Goal: Task Accomplishment & Management: Use online tool/utility

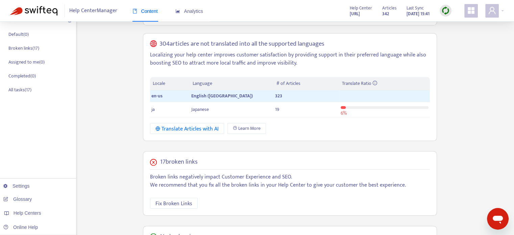
scroll to position [26, 0]
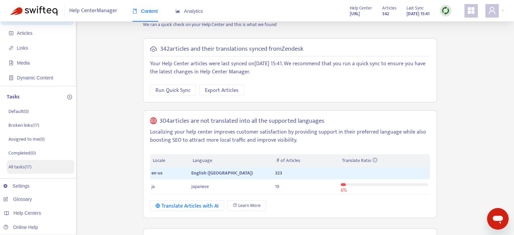
click at [26, 166] on p "All tasks ( 17 )" at bounding box center [19, 166] width 23 height 7
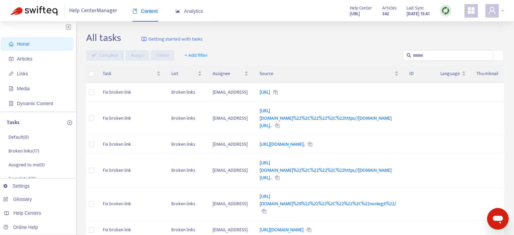
click at [502, 12] on div at bounding box center [494, 11] width 19 height 14
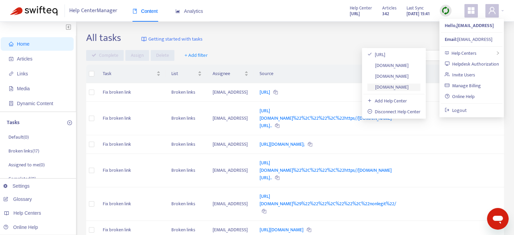
click at [388, 88] on link "[DOMAIN_NAME]" at bounding box center [387, 87] width 41 height 8
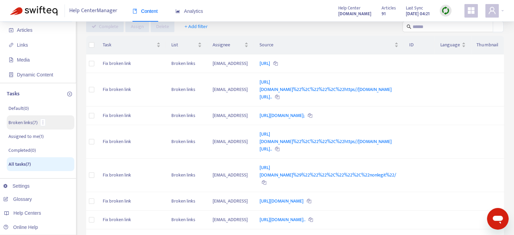
scroll to position [68, 0]
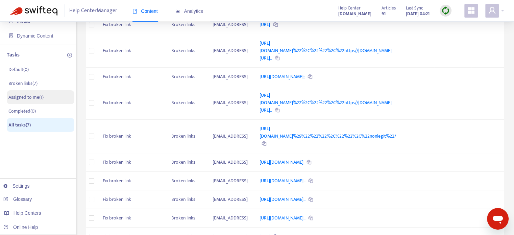
click at [29, 98] on p "Assigned to me ( 1 )" at bounding box center [25, 97] width 35 height 7
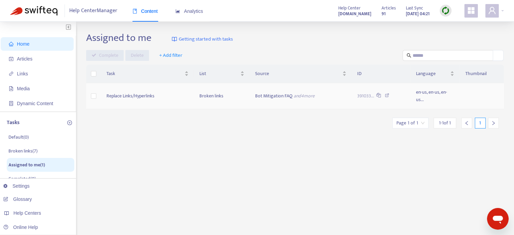
click at [118, 96] on td "Replace Links/Hyperlinks" at bounding box center [147, 96] width 93 height 26
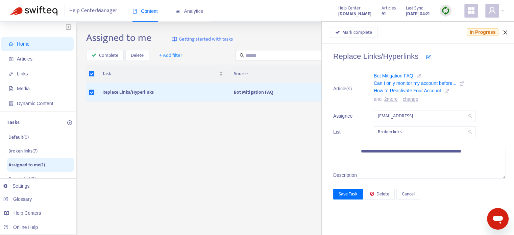
click at [504, 32] on icon "close" at bounding box center [504, 32] width 5 height 5
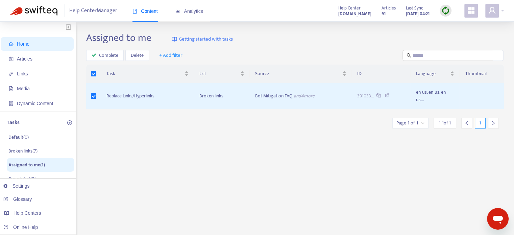
click at [142, 142] on div "**********" at bounding box center [295, 229] width 418 height 395
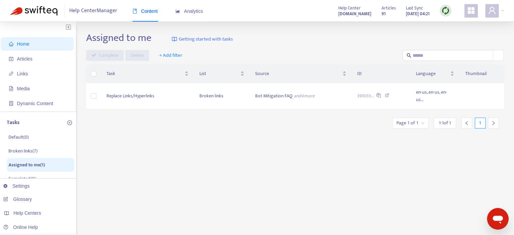
click at [146, 146] on div "**********" at bounding box center [295, 229] width 418 height 395
click at [26, 61] on span "Articles" at bounding box center [25, 58] width 16 height 5
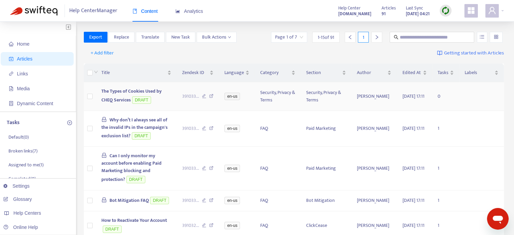
click at [148, 94] on span "The Types of Cookies Used by CHEQ Services" at bounding box center [131, 95] width 60 height 17
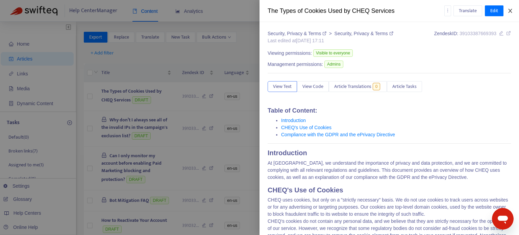
click at [508, 10] on icon "close" at bounding box center [509, 10] width 5 height 5
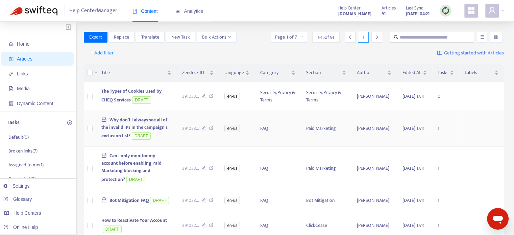
click at [130, 130] on span "Why don’t I always see all of the invalid IPs in the campaign's exclusion list?" at bounding box center [134, 128] width 66 height 24
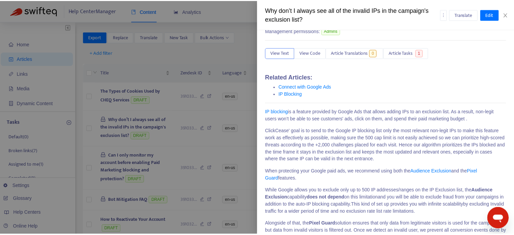
scroll to position [68, 0]
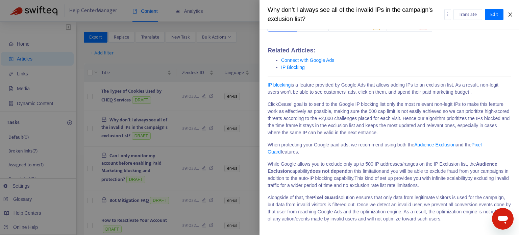
click at [511, 13] on icon "close" at bounding box center [510, 14] width 4 height 4
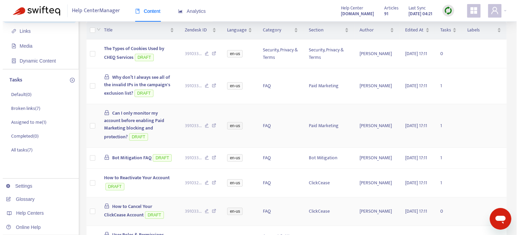
scroll to position [135, 0]
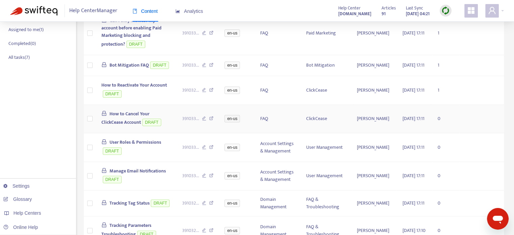
click at [149, 126] on span "How to Cancel Your ClickCease Account" at bounding box center [125, 118] width 48 height 17
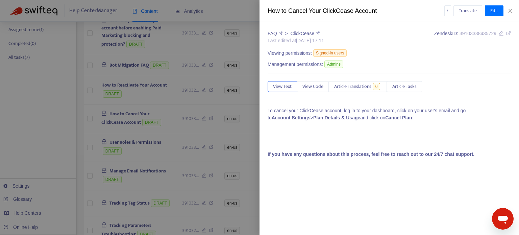
scroll to position [68, 0]
click at [493, 11] on span "Edit" at bounding box center [494, 10] width 8 height 7
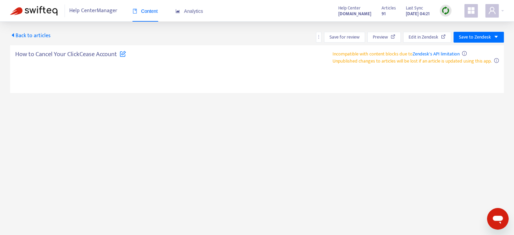
type textarea "**********"
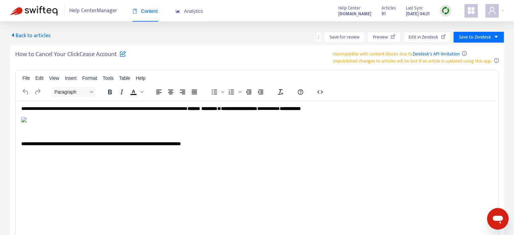
scroll to position [29, 0]
click at [27, 122] on img "Rich Text Area. Press ALT-0 for help." at bounding box center [23, 119] width 5 height 5
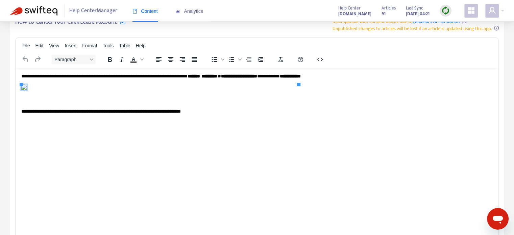
scroll to position [0, 0]
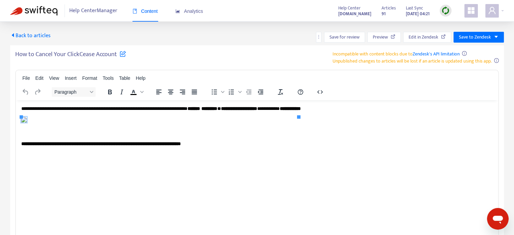
click at [28, 35] on span "Back to articles" at bounding box center [30, 35] width 41 height 9
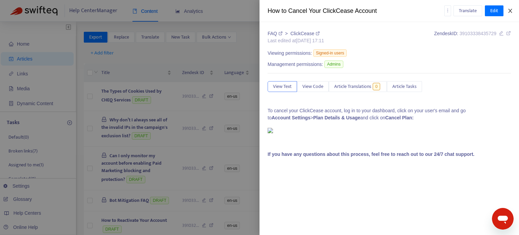
click at [509, 10] on icon "close" at bounding box center [509, 10] width 5 height 5
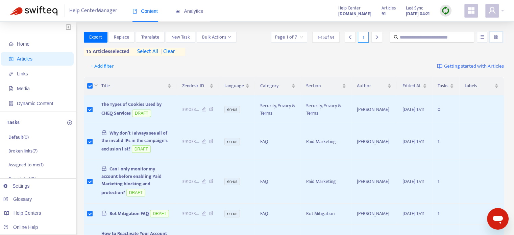
click at [498, 39] on input "search" at bounding box center [496, 37] width 5 height 10
click at [345, 64] on div "+ Add filter Getting started with Articles" at bounding box center [294, 66] width 420 height 16
click at [232, 37] on button "Bulk Actions" at bounding box center [217, 37] width 40 height 11
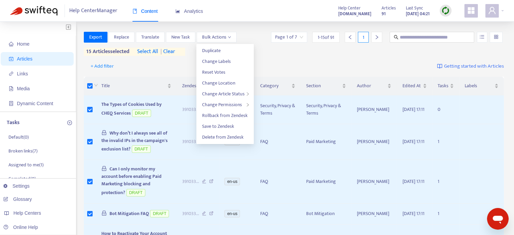
click at [268, 50] on div "Export Replace Translate New Task Bulk Actions Page 1 of 7 1 - 15 of 91 1 15 ar…" at bounding box center [294, 44] width 420 height 24
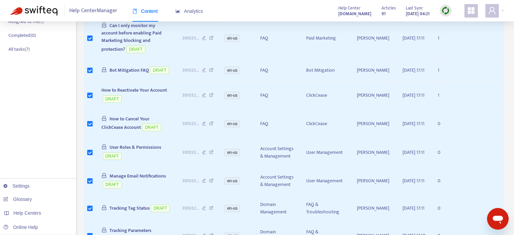
scroll to position [135, 0]
